Goal: Use online tool/utility: Utilize a website feature to perform a specific function

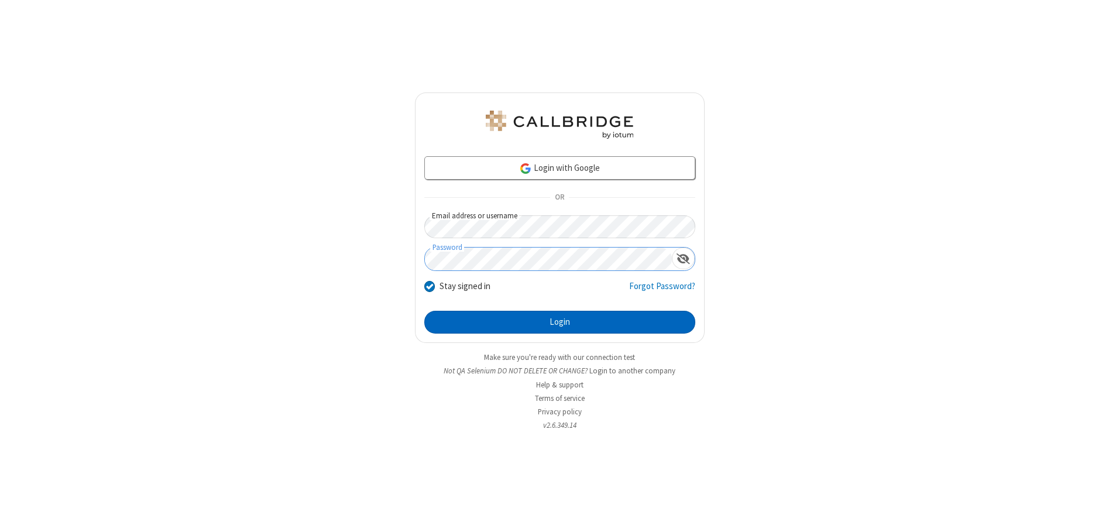
click at [559, 322] on button "Login" at bounding box center [559, 322] width 271 height 23
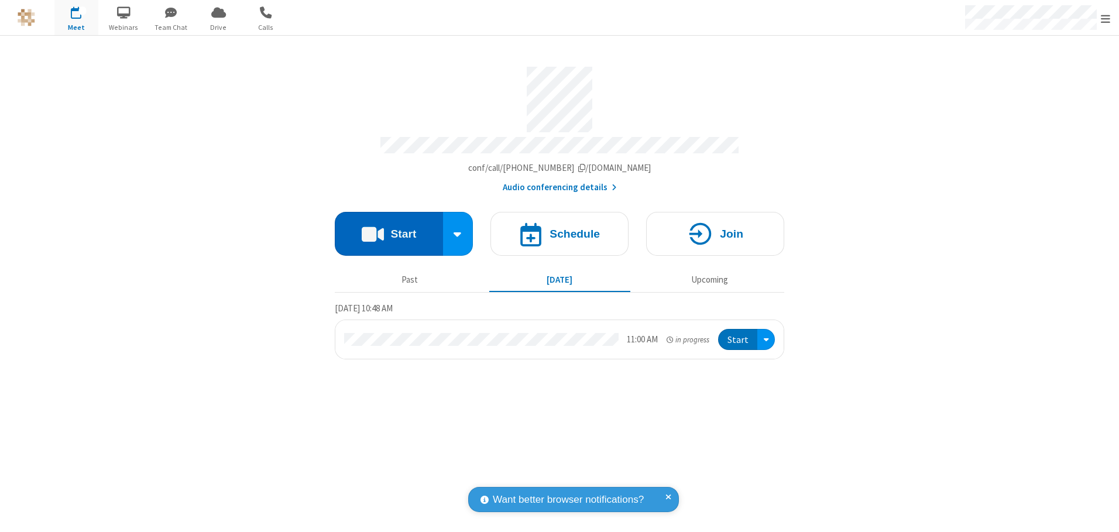
click at [388, 229] on button "Start" at bounding box center [389, 234] width 108 height 44
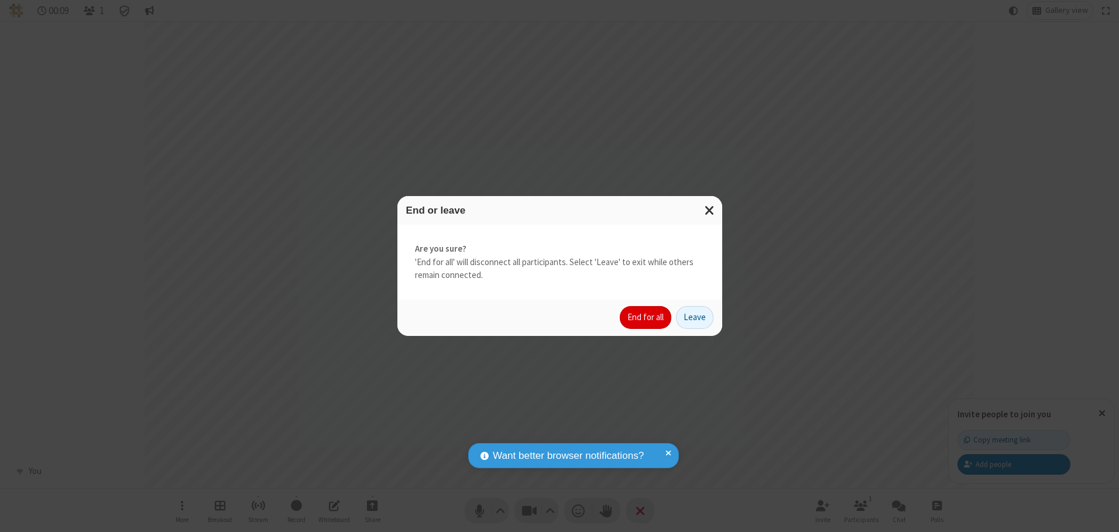
click at [646, 317] on button "End for all" at bounding box center [645, 317] width 51 height 23
